Goal: Find specific page/section: Find specific page/section

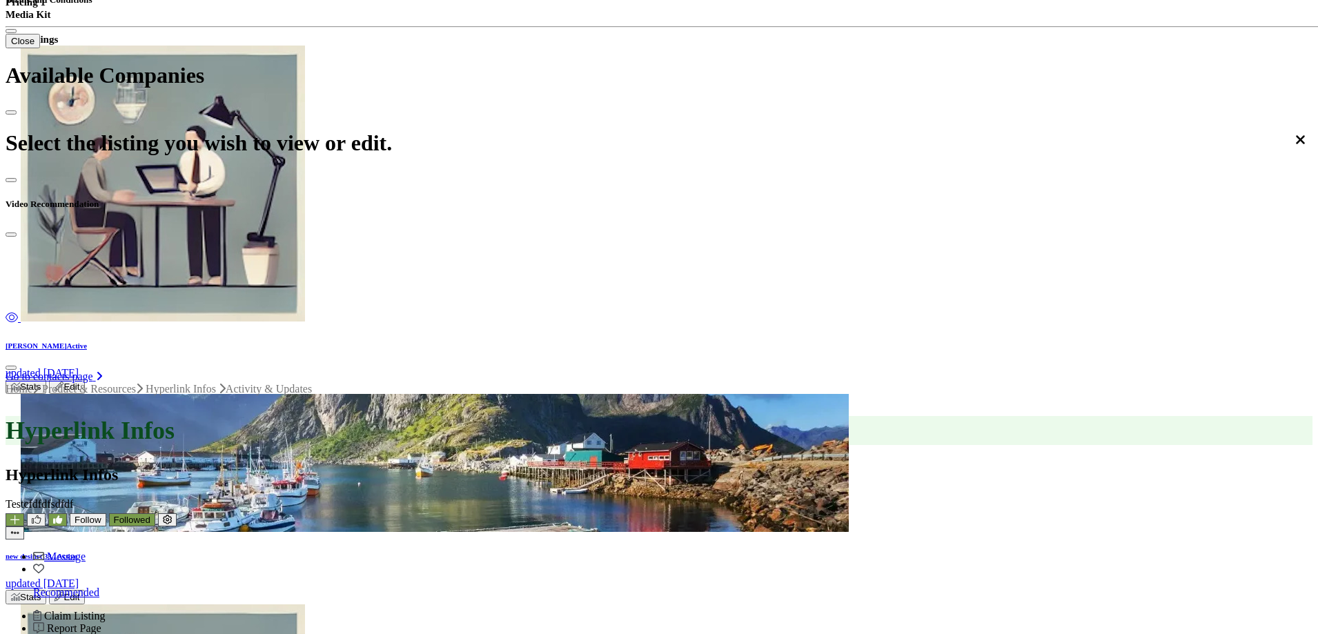
scroll to position [483, 0]
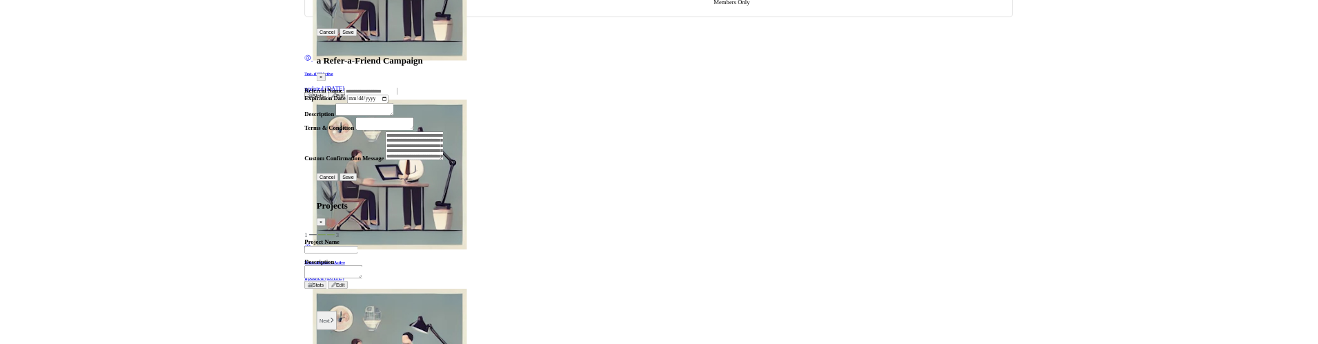
scroll to position [2278, 0]
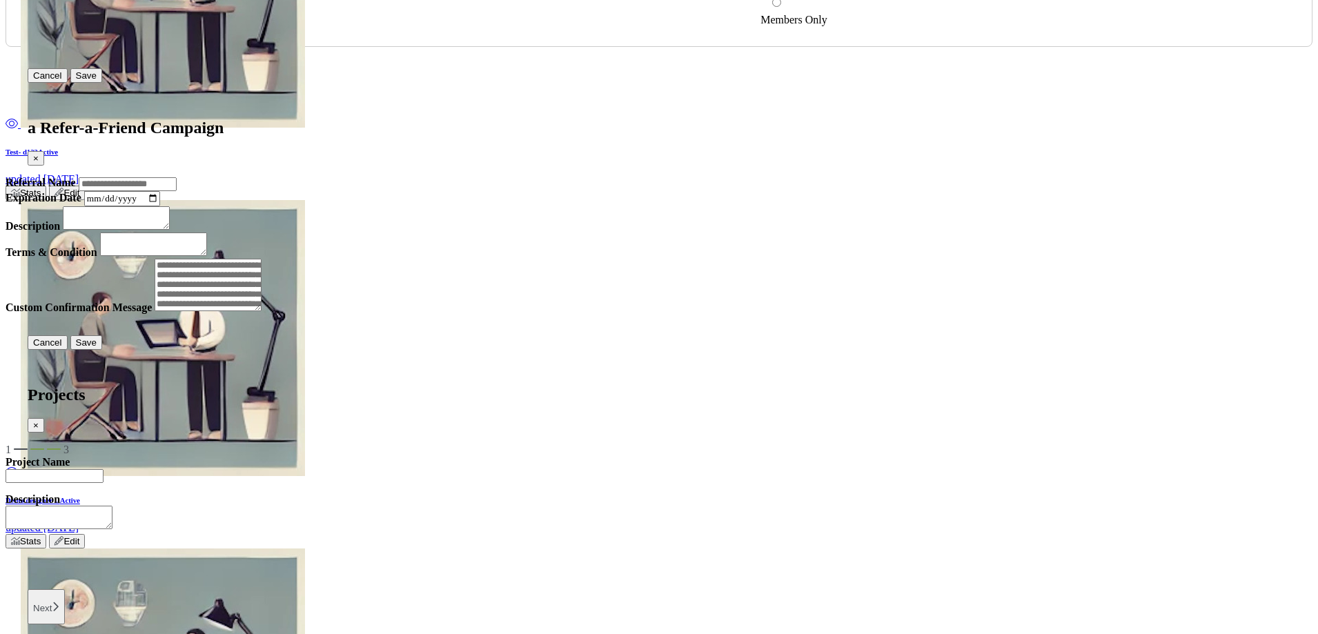
drag, startPoint x: 915, startPoint y: 176, endPoint x: 1236, endPoint y: 329, distance: 356.0
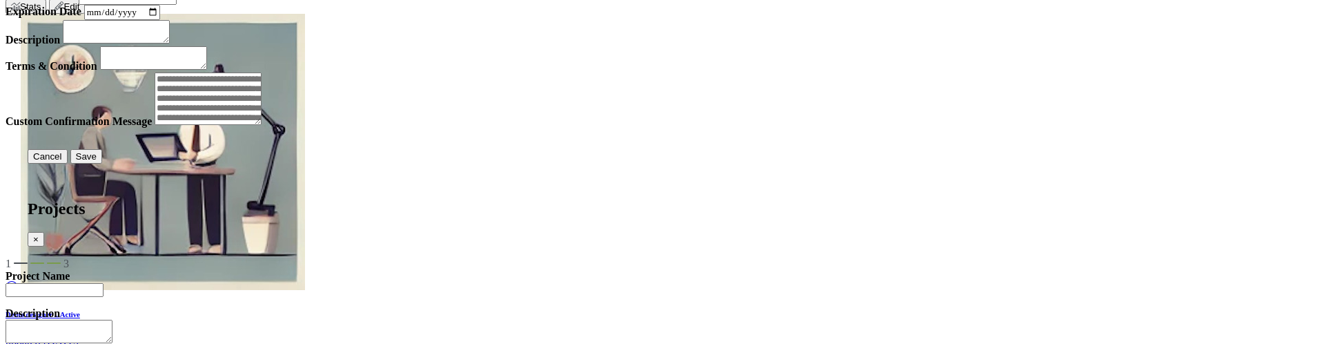
scroll to position [2485, 0]
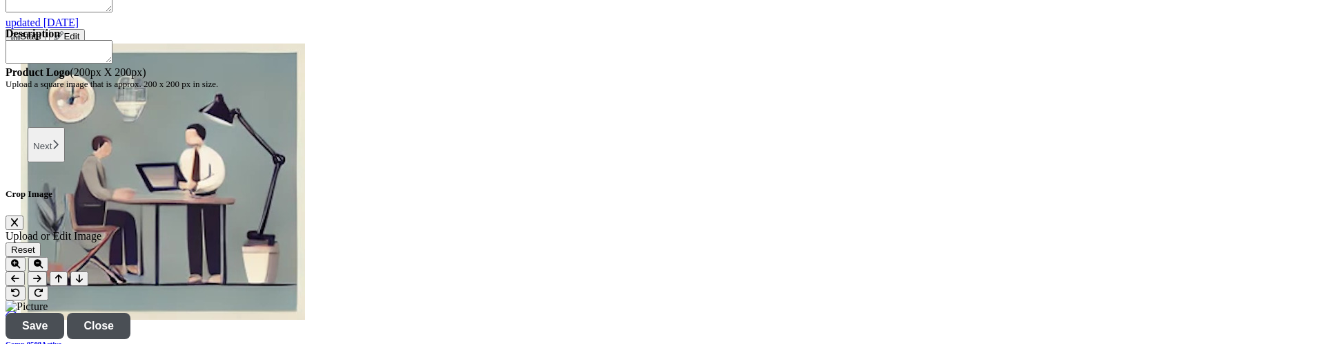
scroll to position [1450, 0]
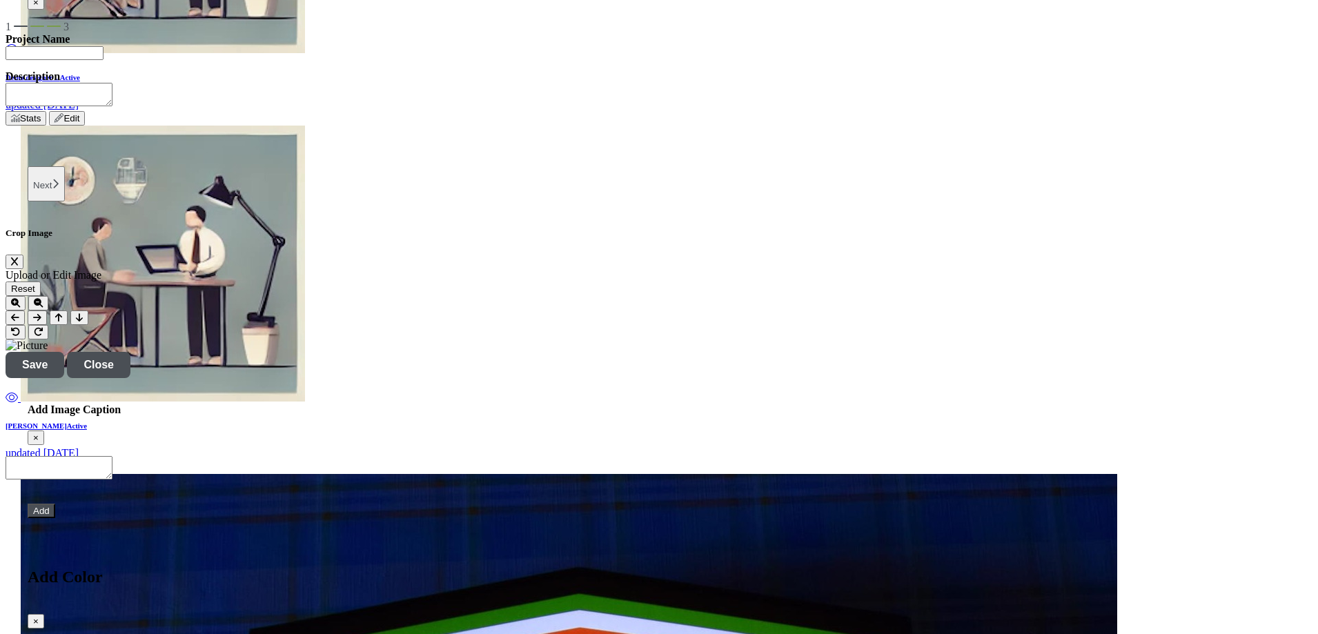
scroll to position [2692, 0]
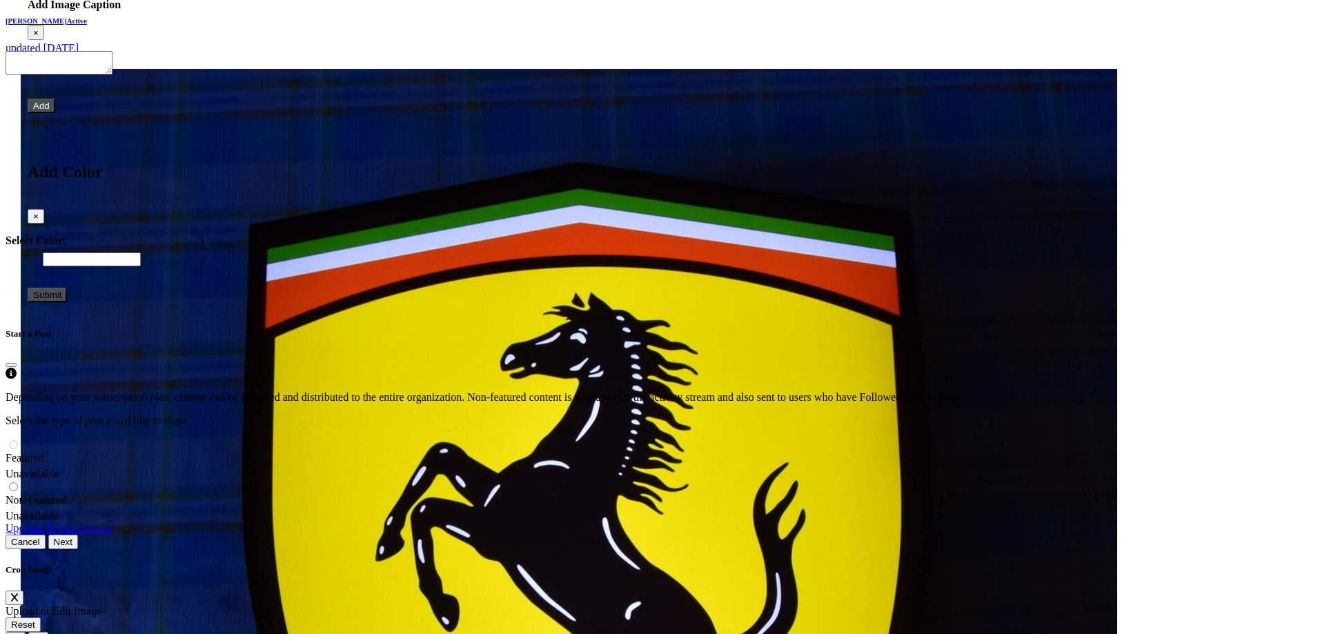
scroll to position [3451, 0]
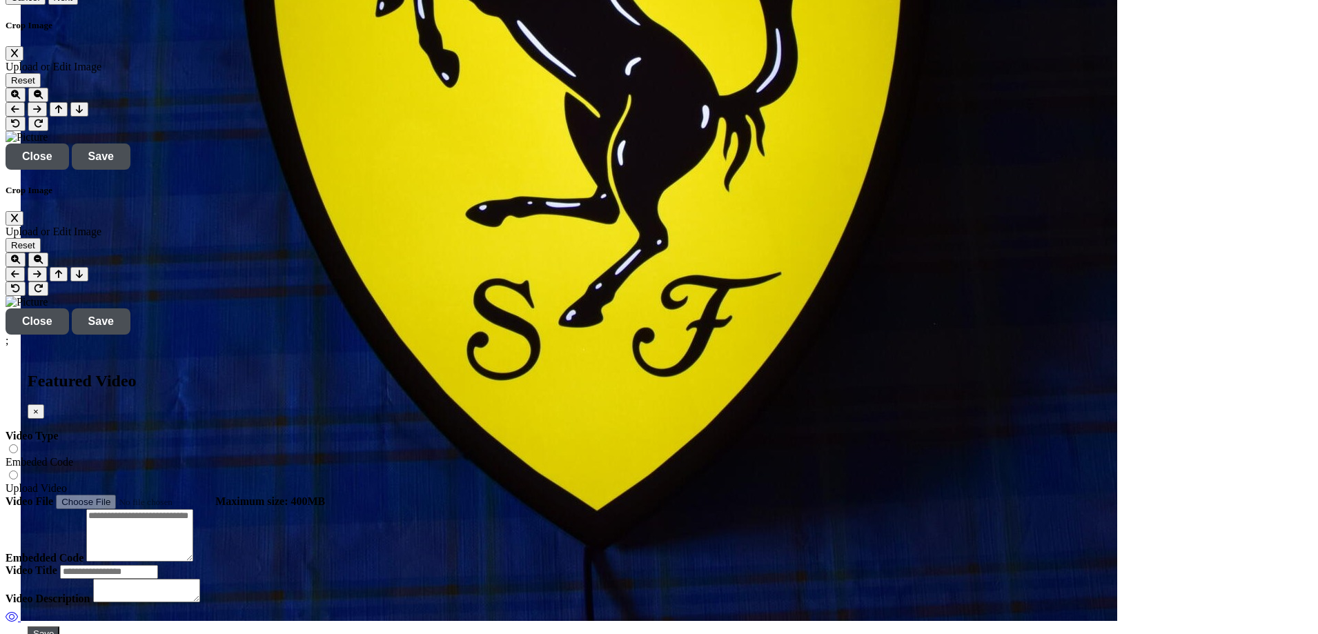
scroll to position [3658, 0]
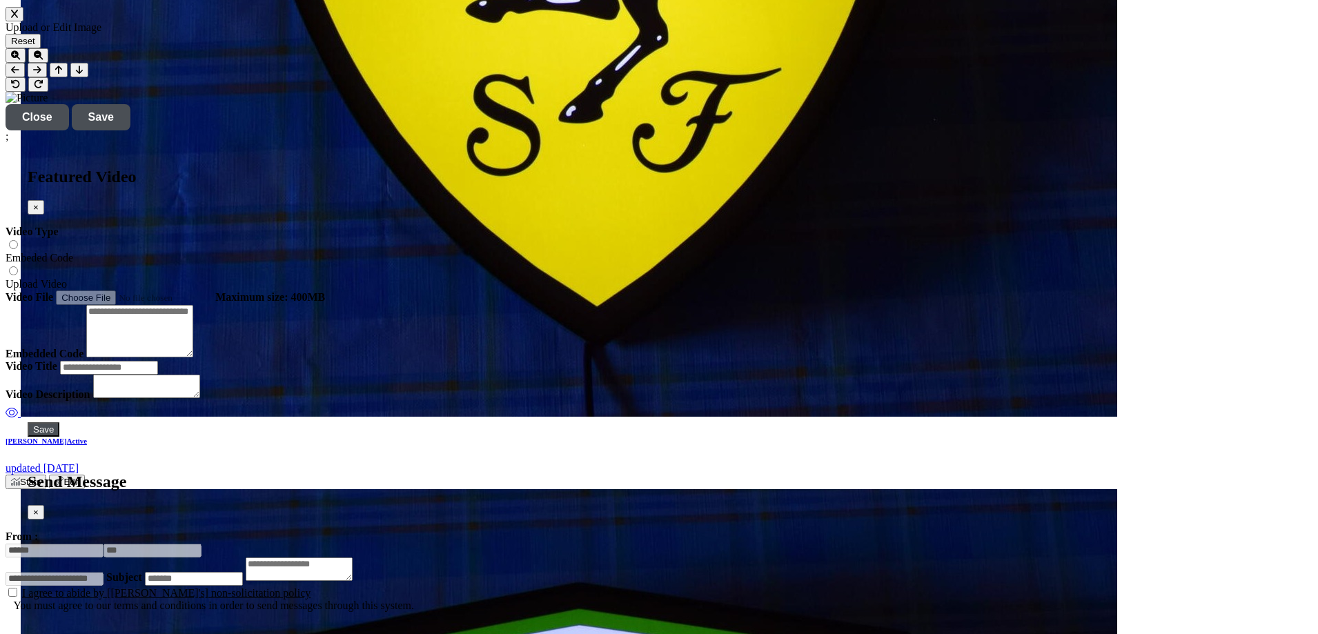
scroll to position [4004, 0]
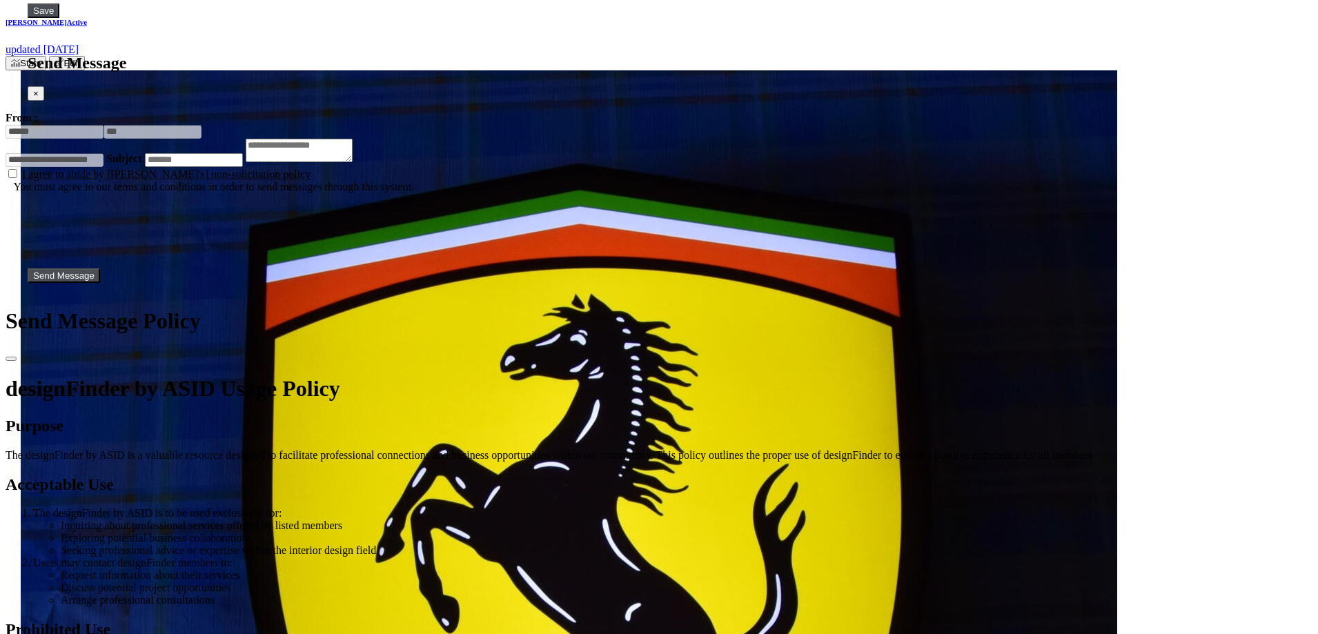
scroll to position [4349, 0]
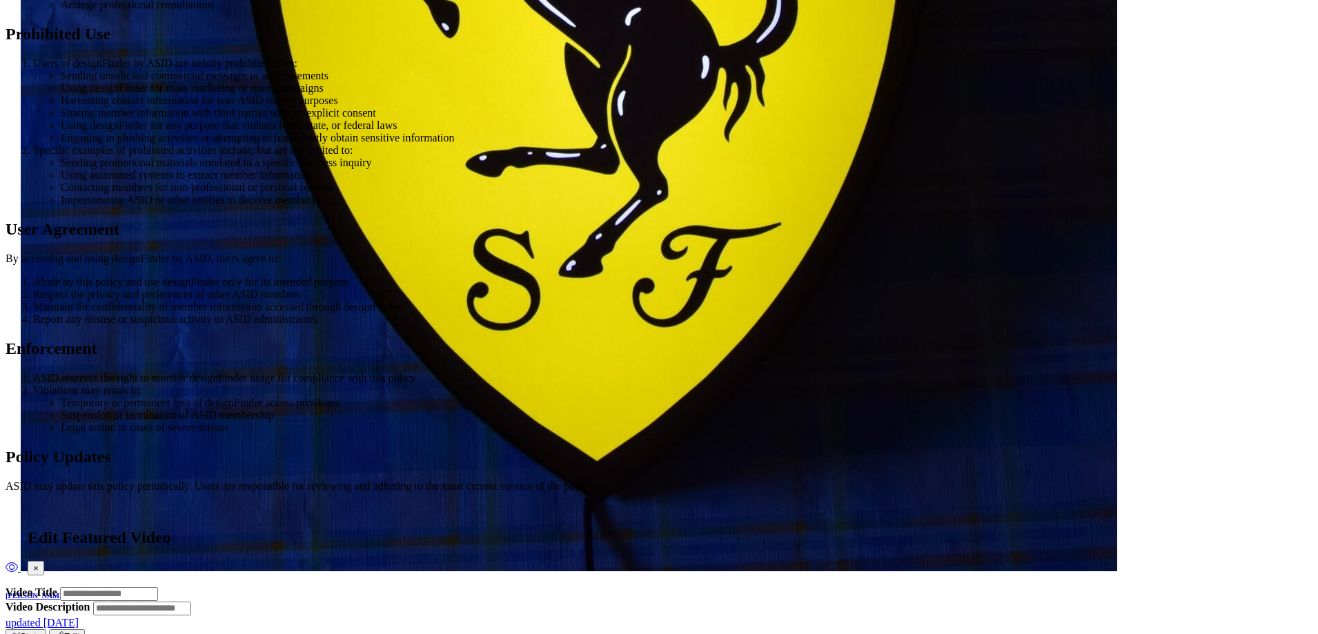
scroll to position [4901, 0]
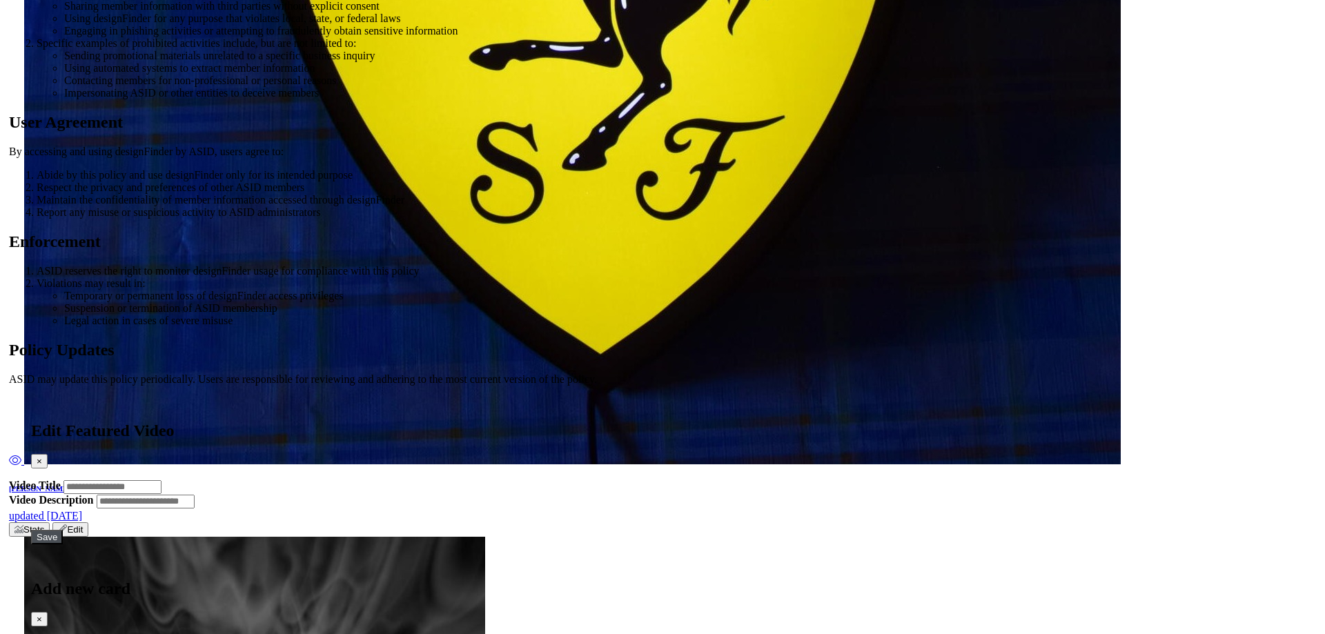
scroll to position [5246, 0]
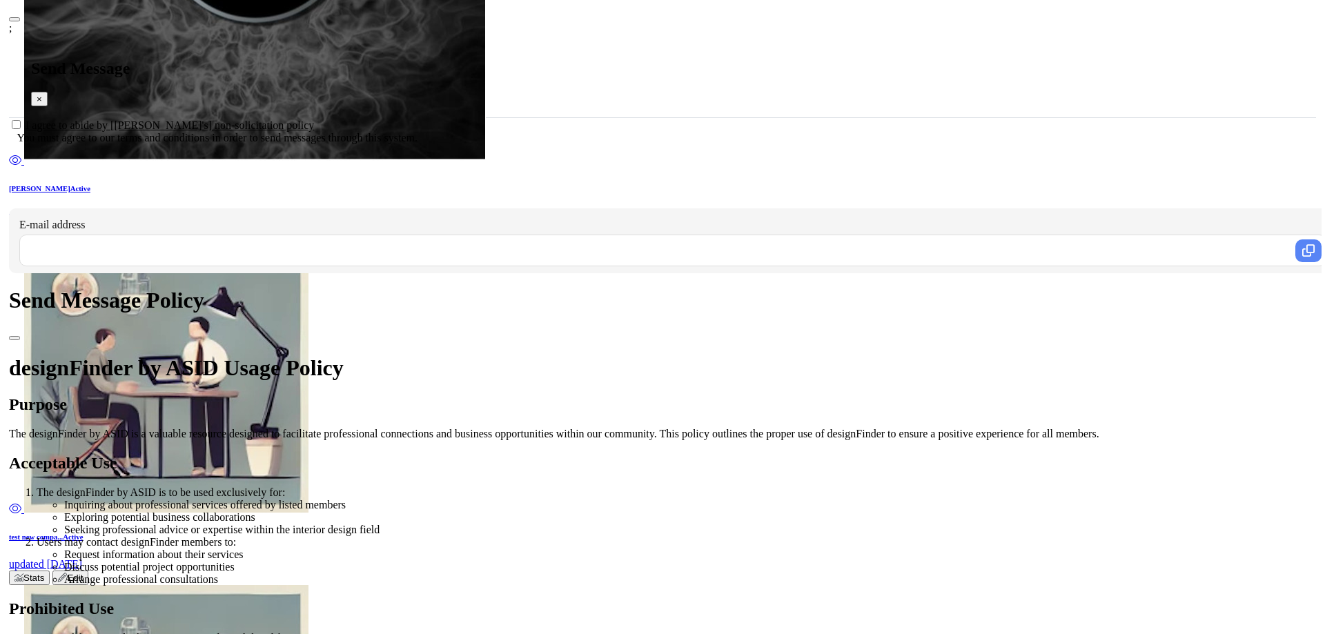
scroll to position [6074, 0]
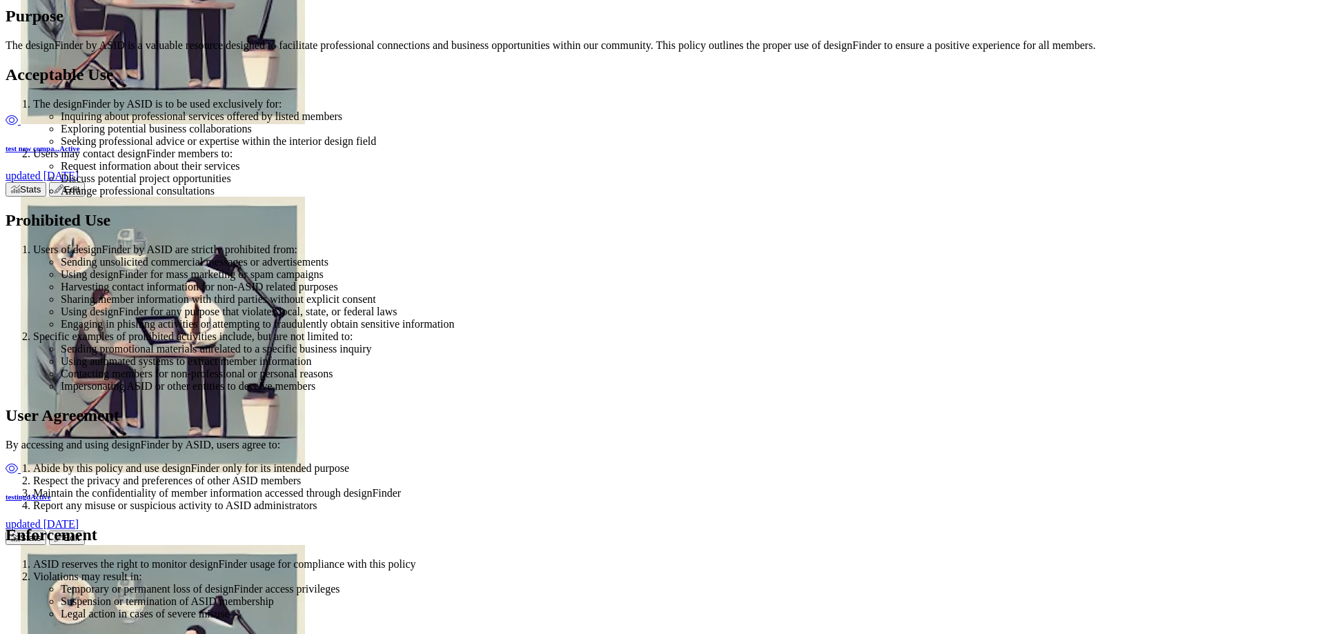
scroll to position [6350, 0]
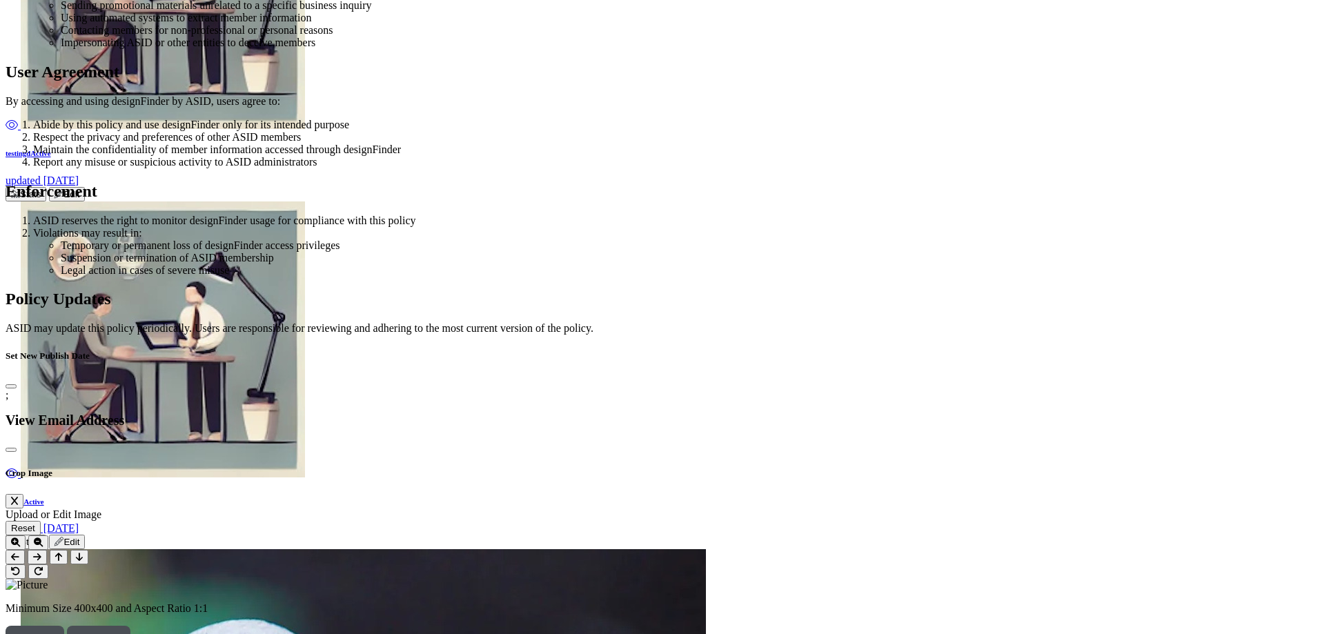
scroll to position [6765, 0]
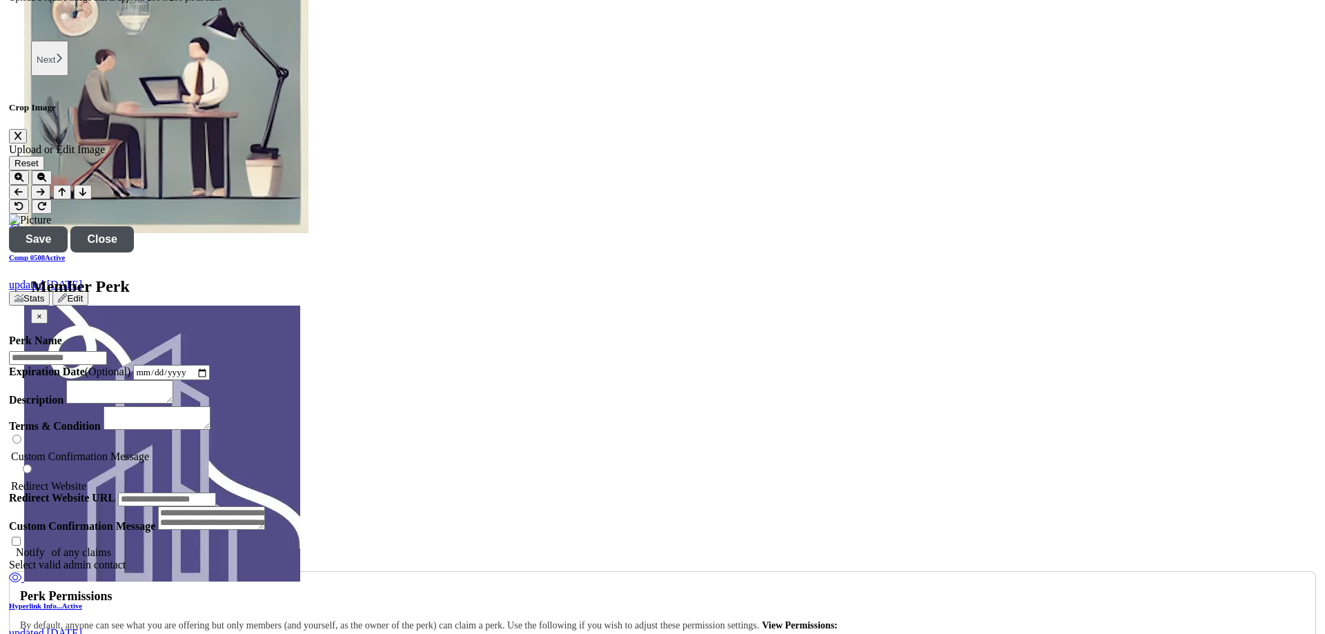
scroll to position [1657, 0]
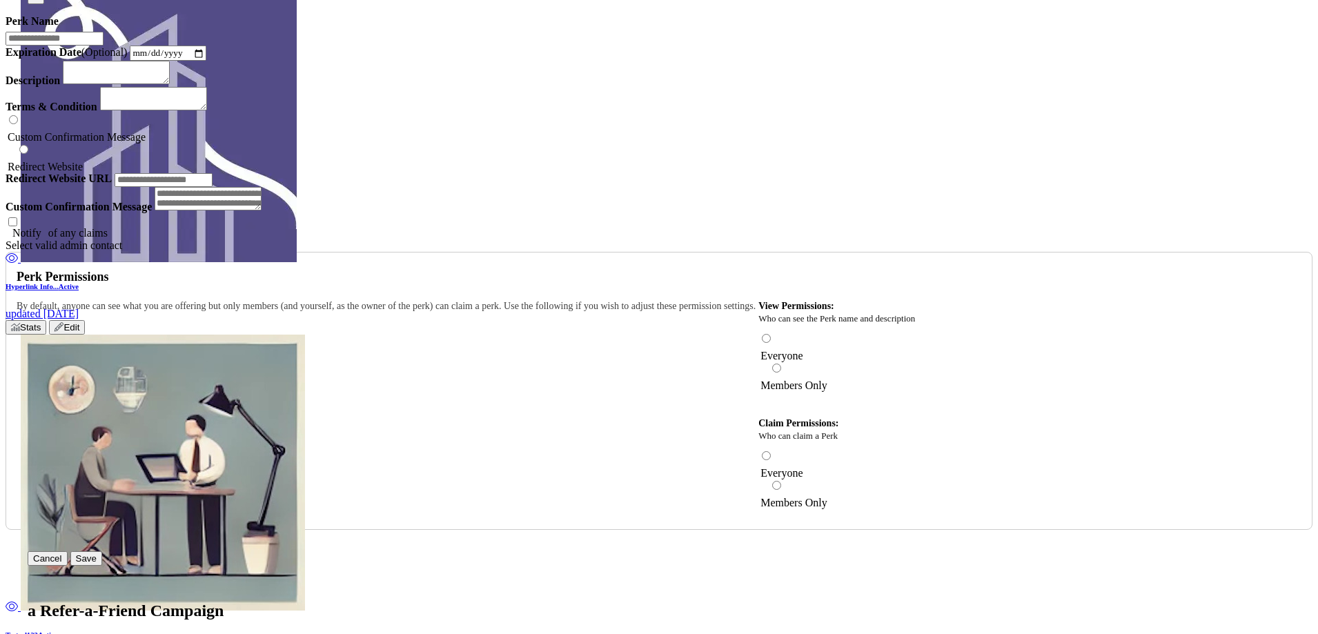
scroll to position [1450, 0]
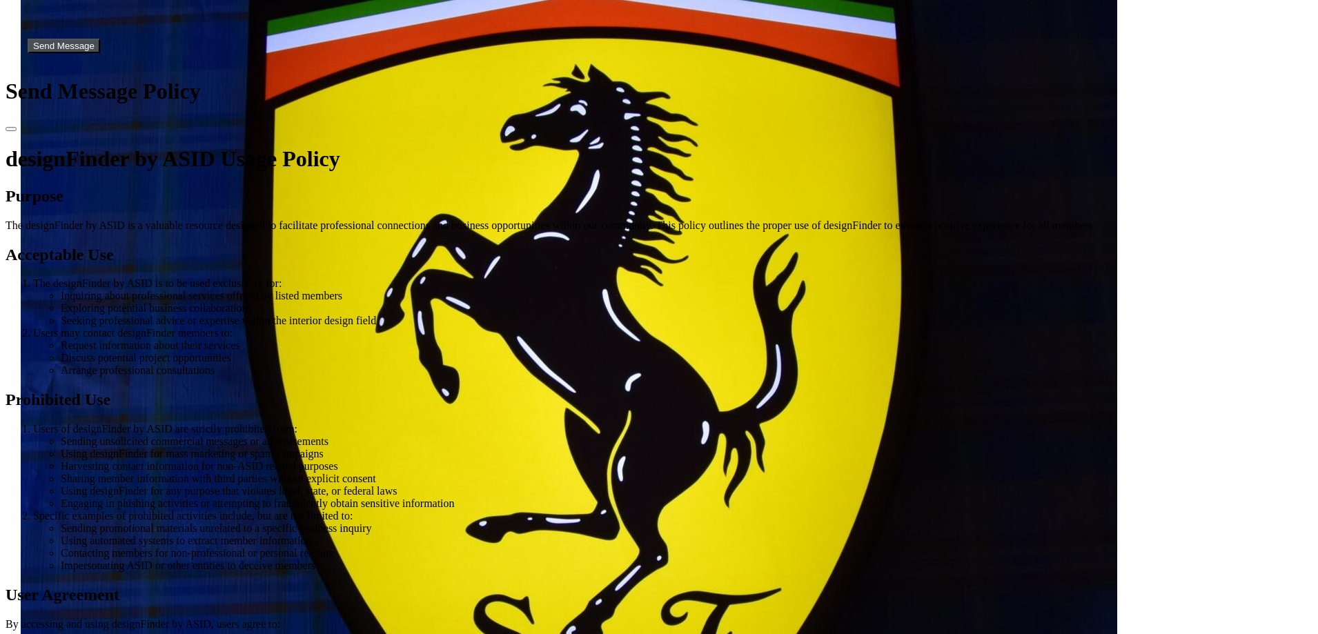
scroll to position [4970, 0]
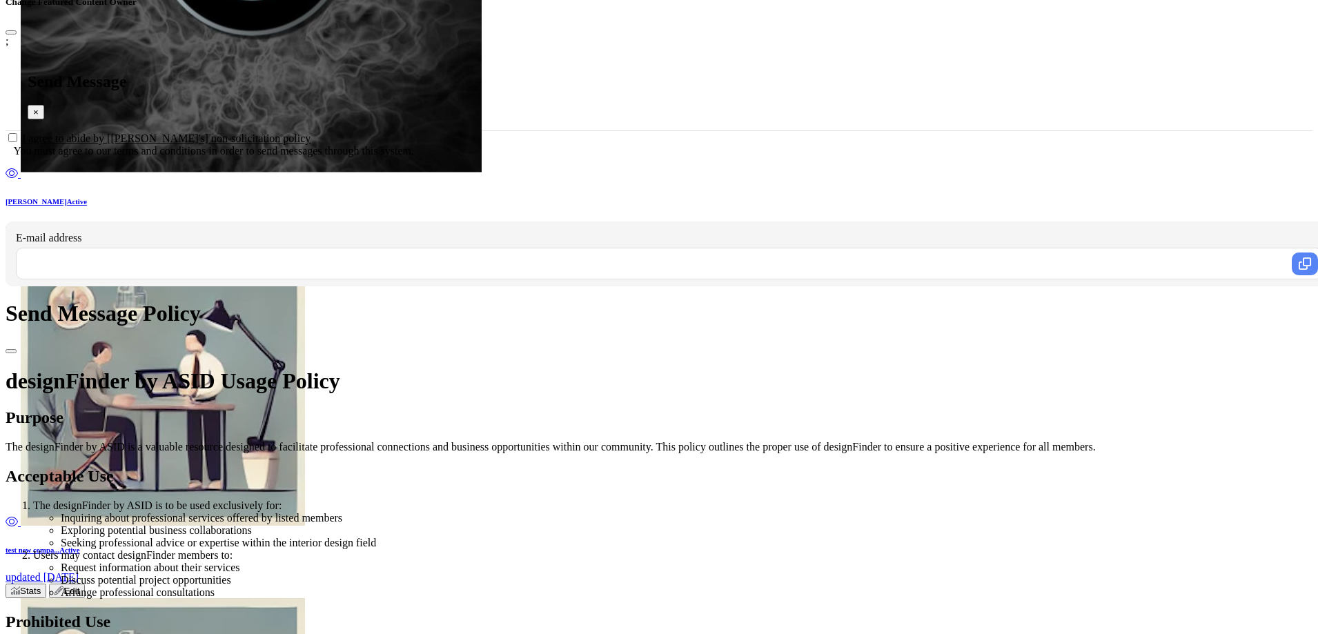
scroll to position [5246, 0]
